Goal: Task Accomplishment & Management: Manage account settings

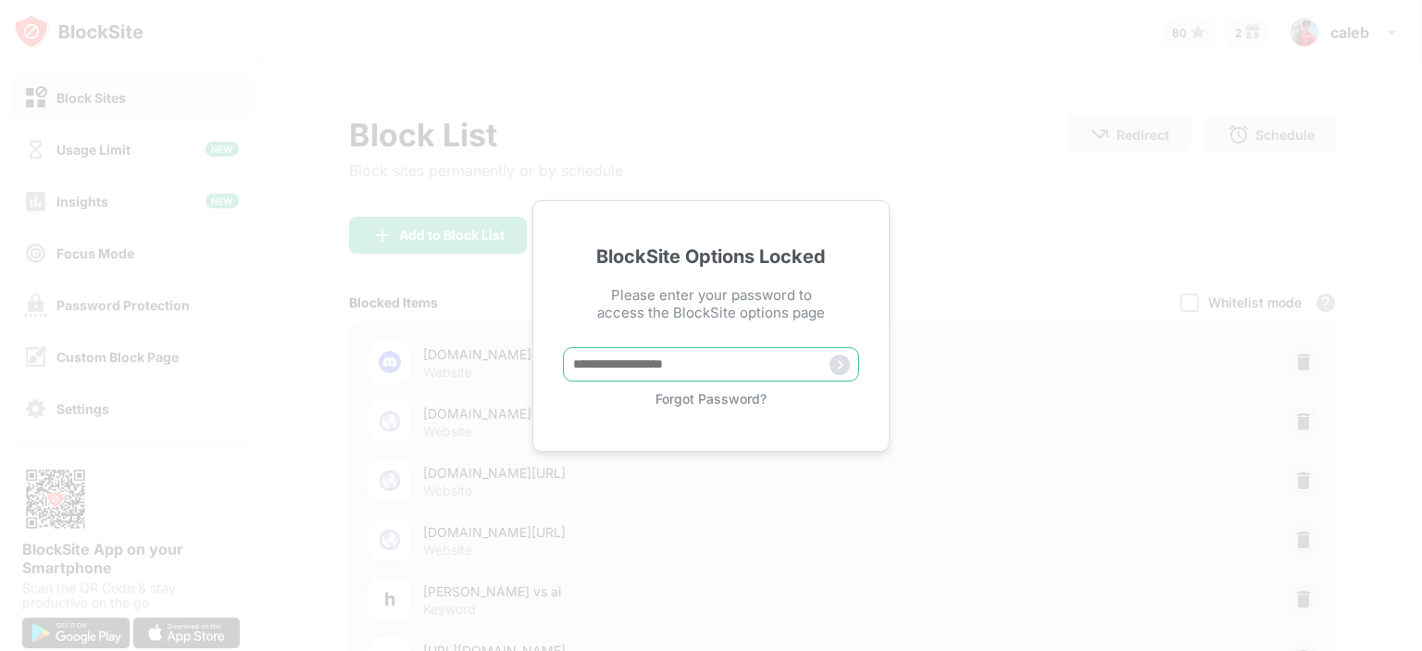
click at [602, 368] on input "text" at bounding box center [711, 364] width 296 height 34
type input "**********"
click at [835, 360] on img at bounding box center [840, 365] width 20 height 20
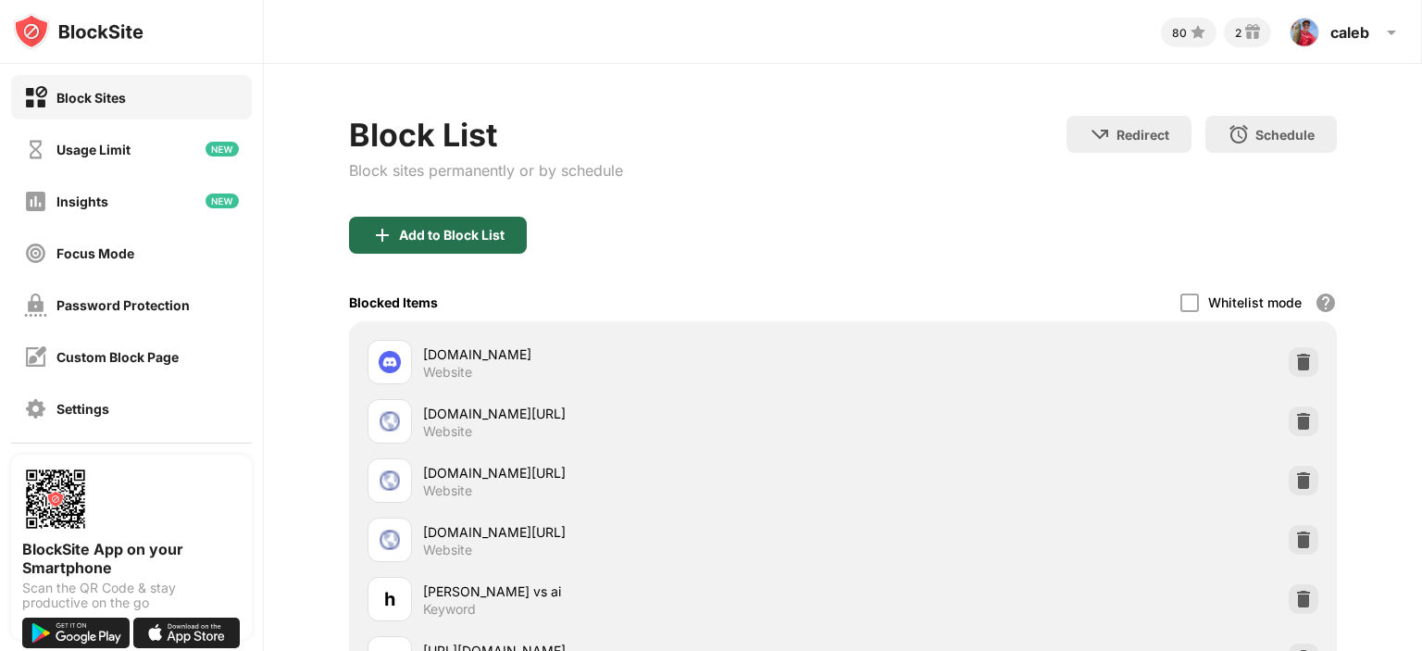
click at [493, 228] on div "Add to Block List" at bounding box center [452, 235] width 106 height 15
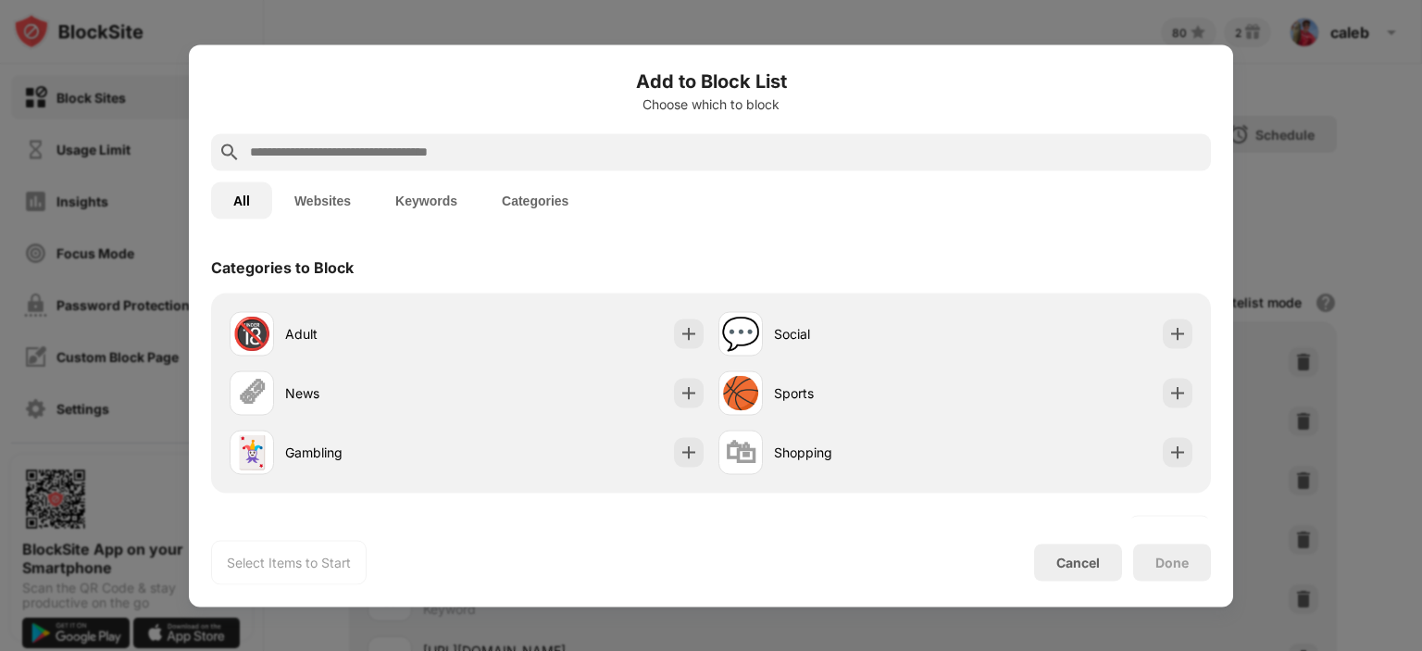
click at [407, 144] on input "text" at bounding box center [725, 152] width 955 height 22
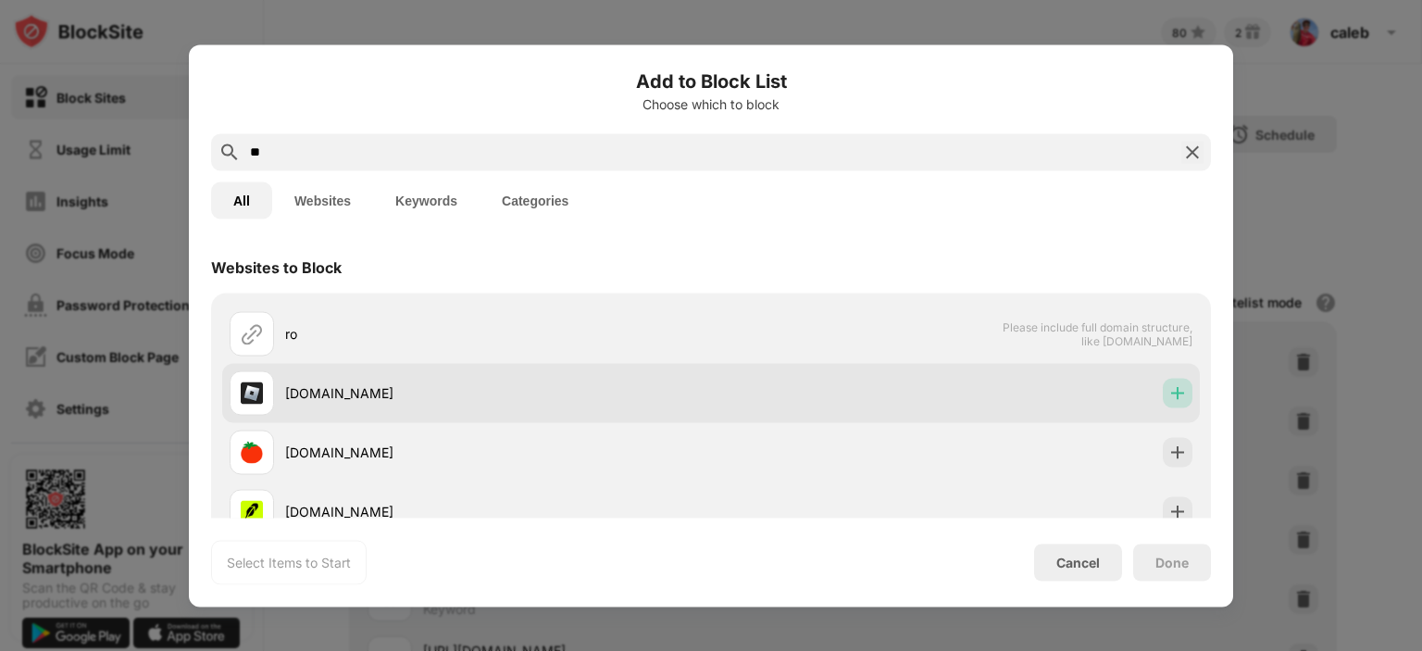
click at [1168, 395] on img at bounding box center [1177, 392] width 19 height 19
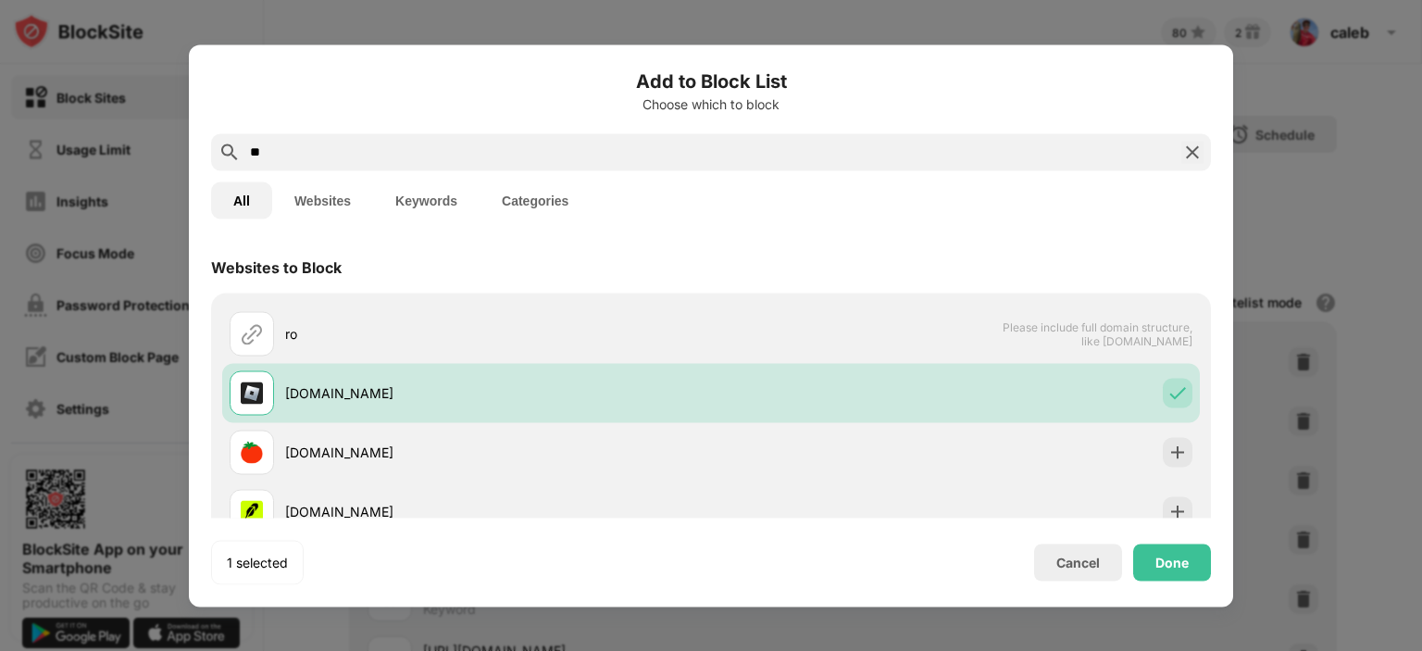
click at [799, 150] on input "**" at bounding box center [711, 152] width 926 height 22
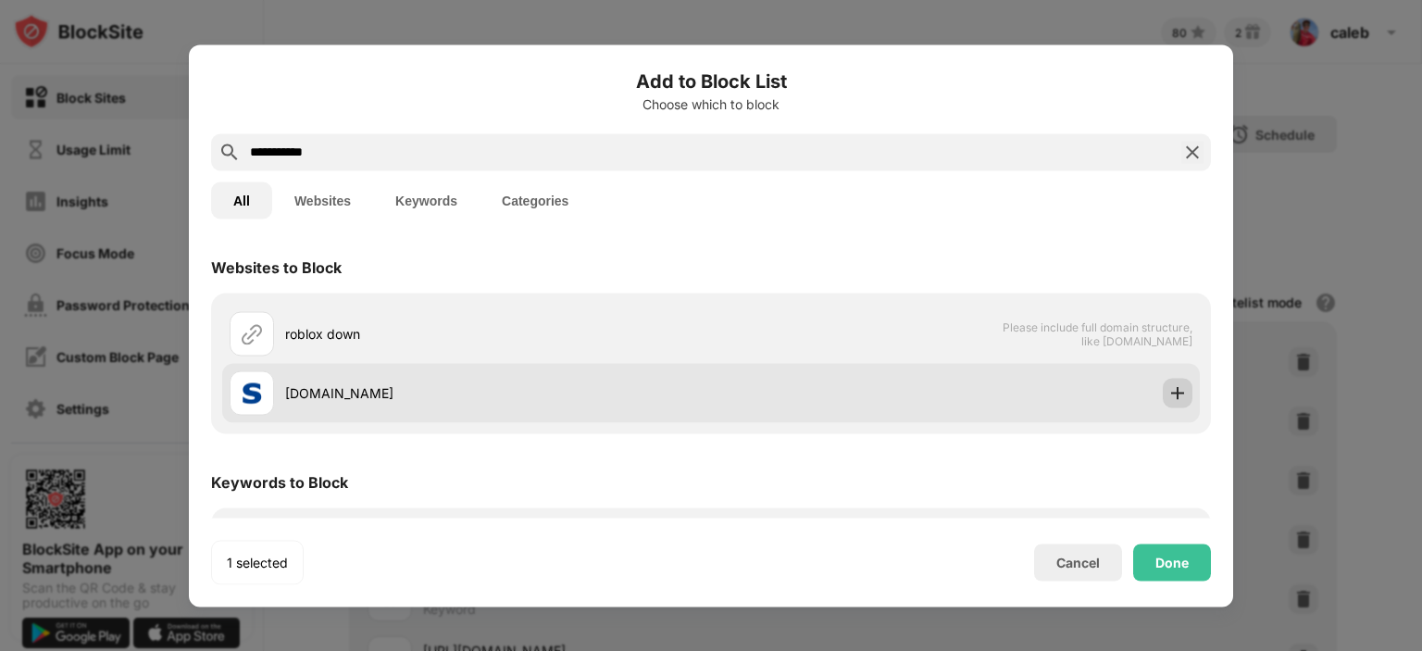
type input "**********"
click at [1163, 402] on div at bounding box center [1178, 393] width 30 height 30
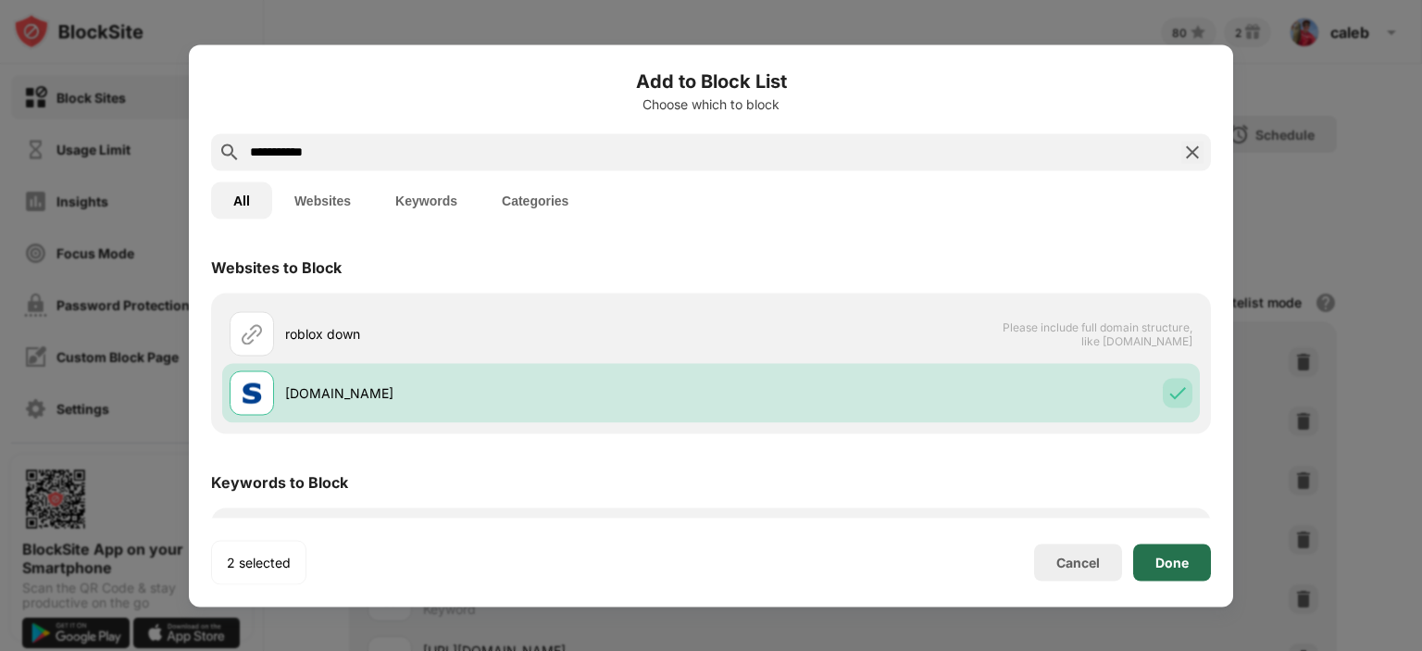
click at [1182, 568] on div "Done" at bounding box center [1171, 562] width 33 height 15
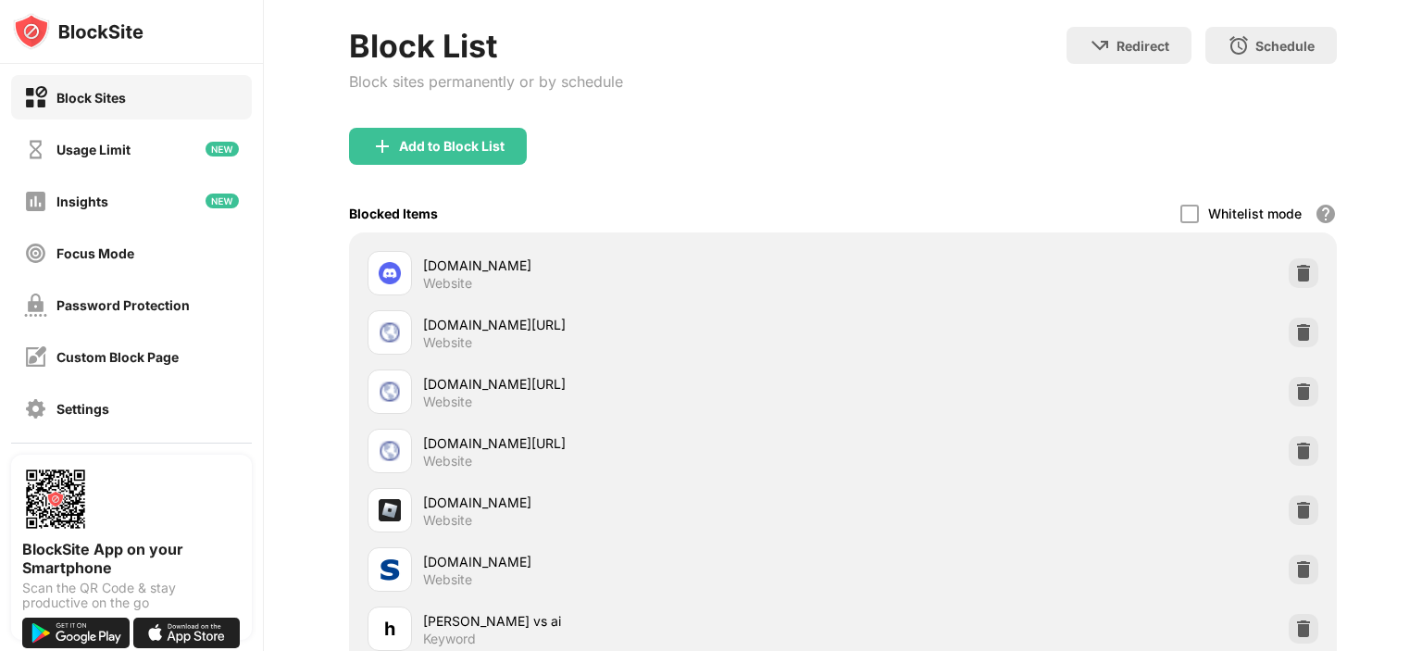
scroll to position [111, 0]
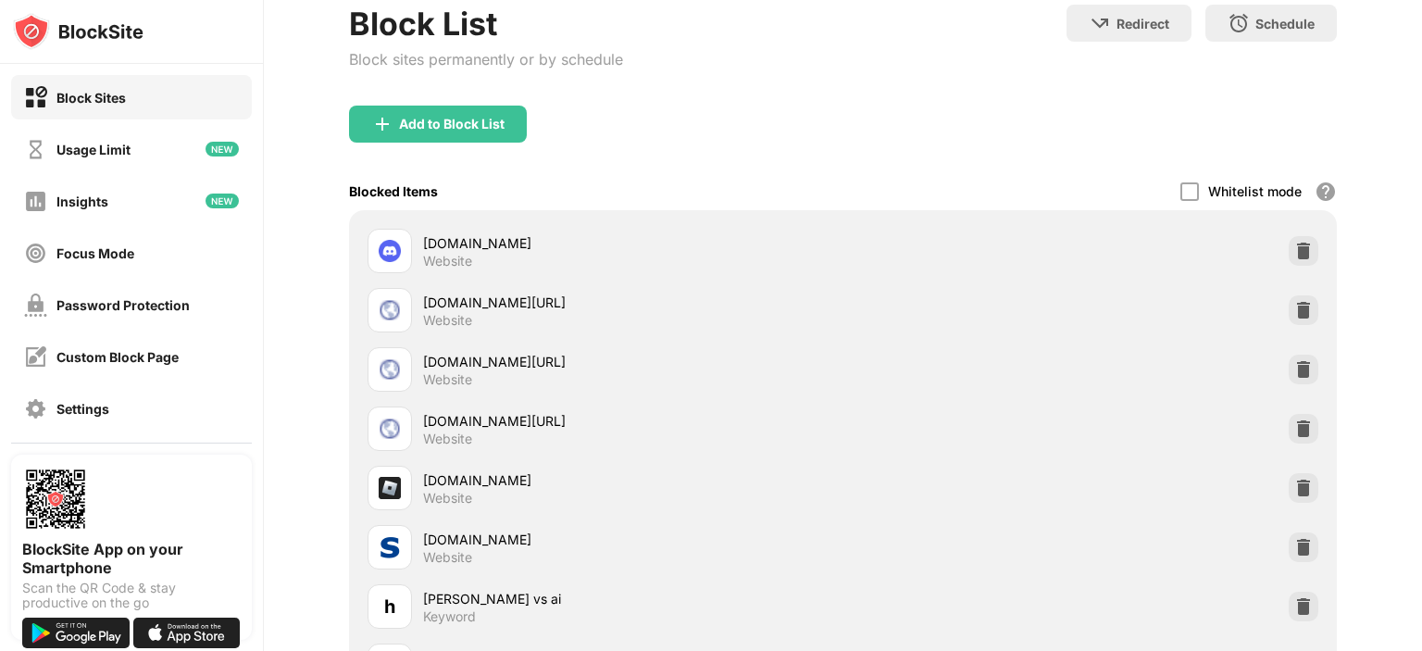
click at [1405, 625] on div "Block List Block sites permanently or by schedule Redirect Choose a site to be …" at bounding box center [843, 461] width 1158 height 1017
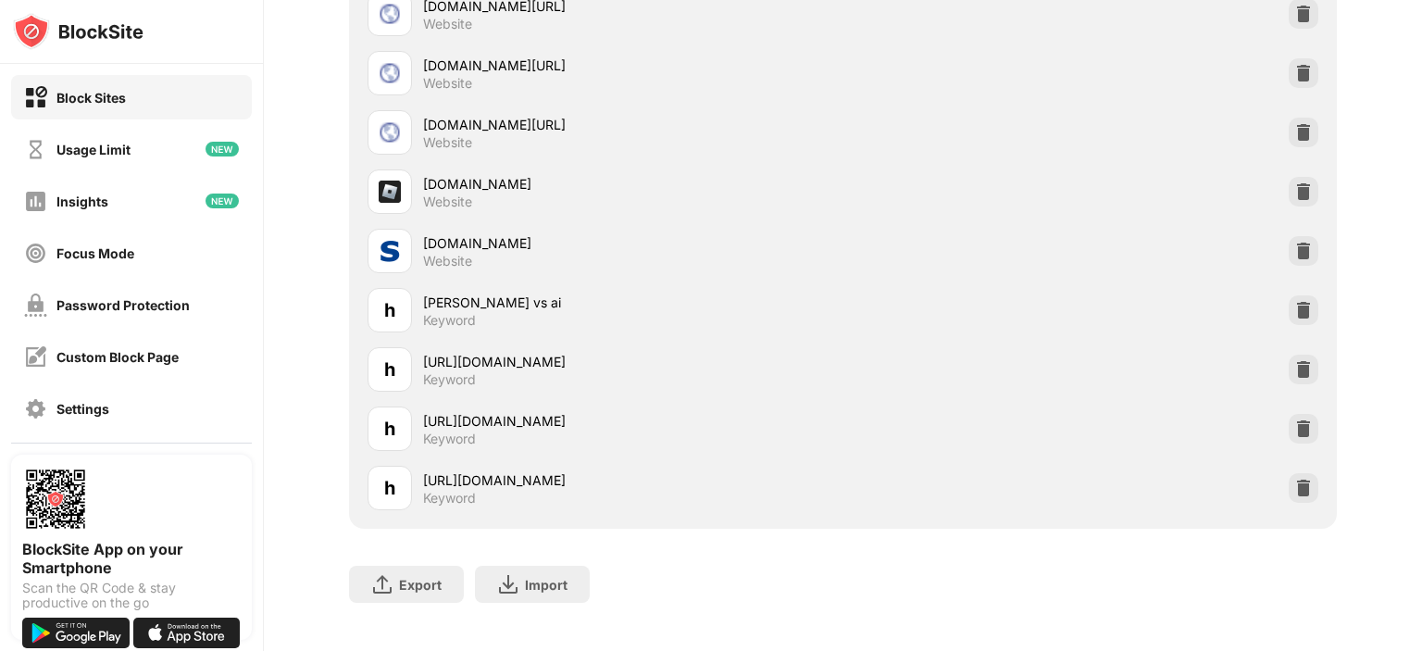
scroll to position [442, 0]
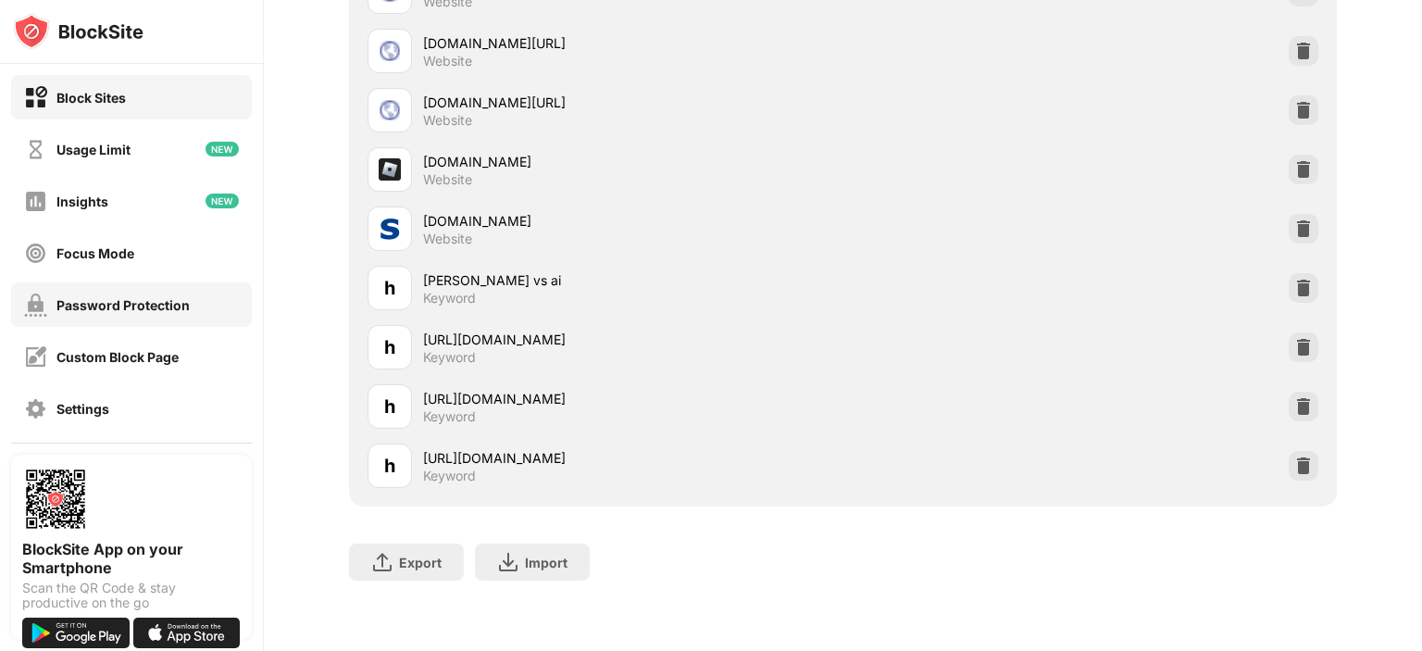
click at [101, 308] on div "Password Protection" at bounding box center [122, 305] width 133 height 16
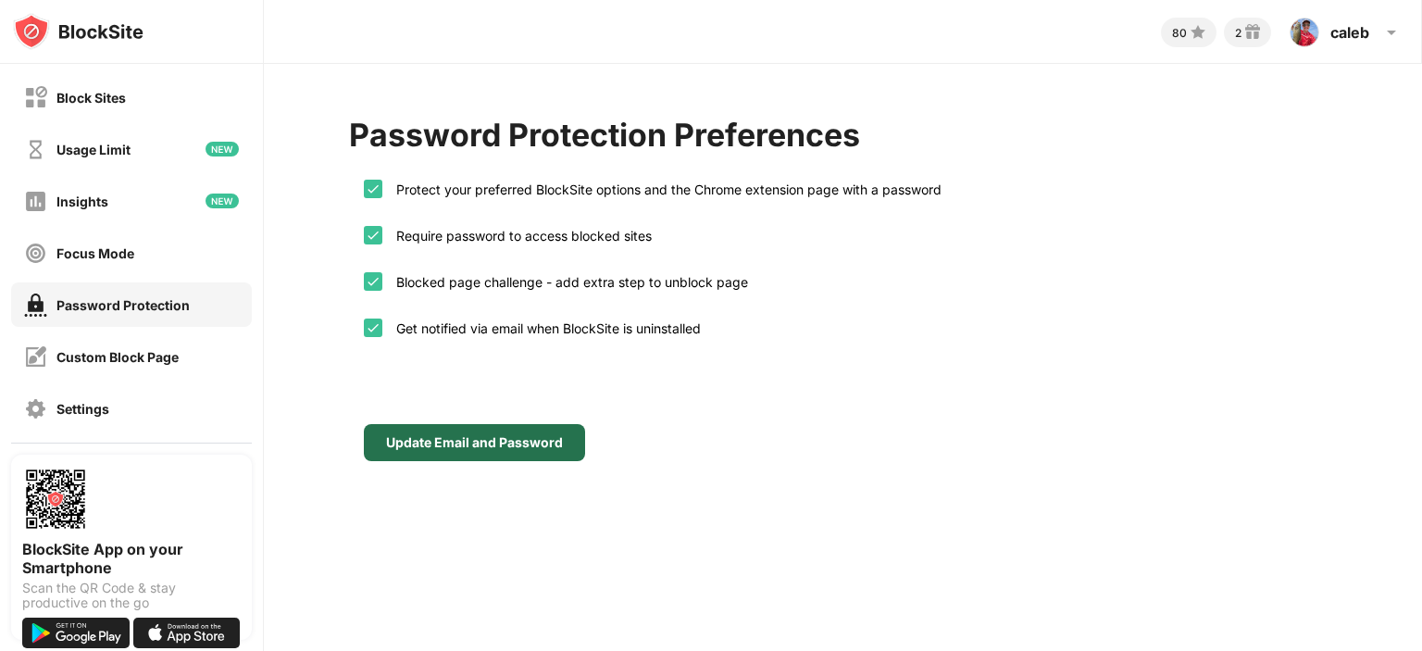
click at [403, 437] on div "Update Email and Password" at bounding box center [474, 442] width 177 height 15
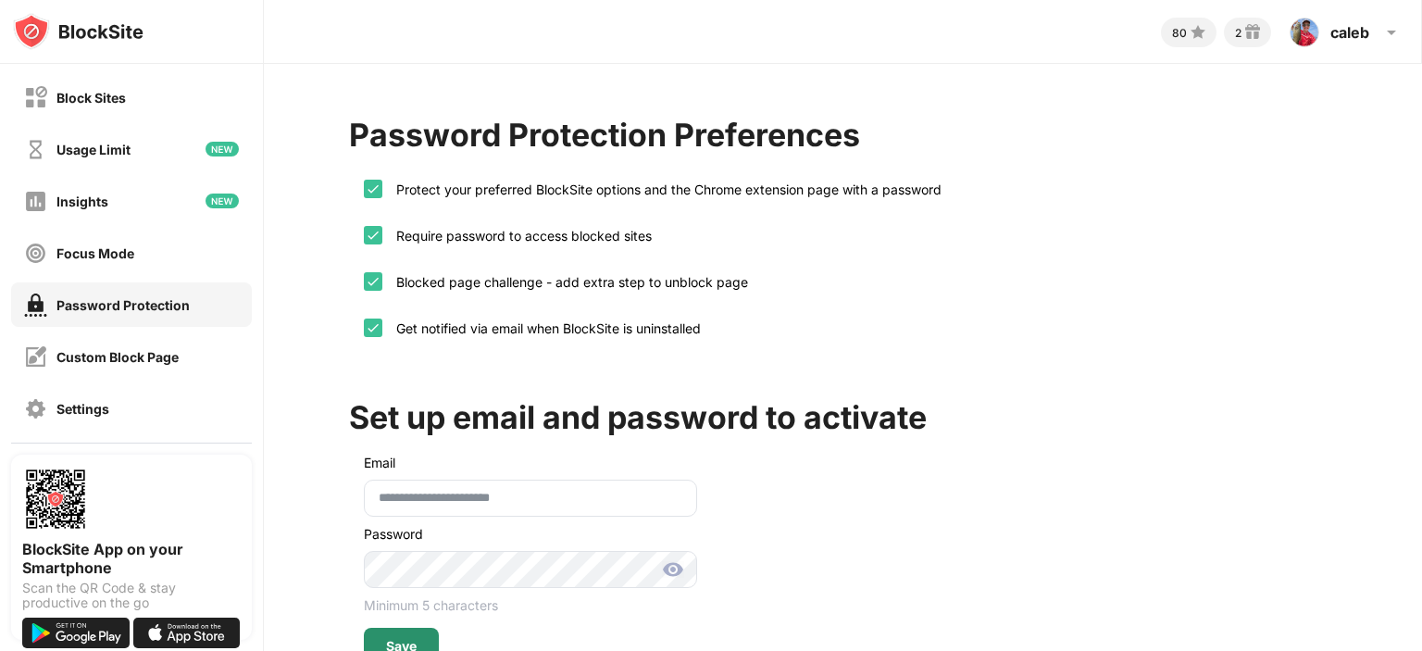
click at [404, 629] on div "Save" at bounding box center [401, 646] width 75 height 37
